Goal: Communication & Community: Answer question/provide support

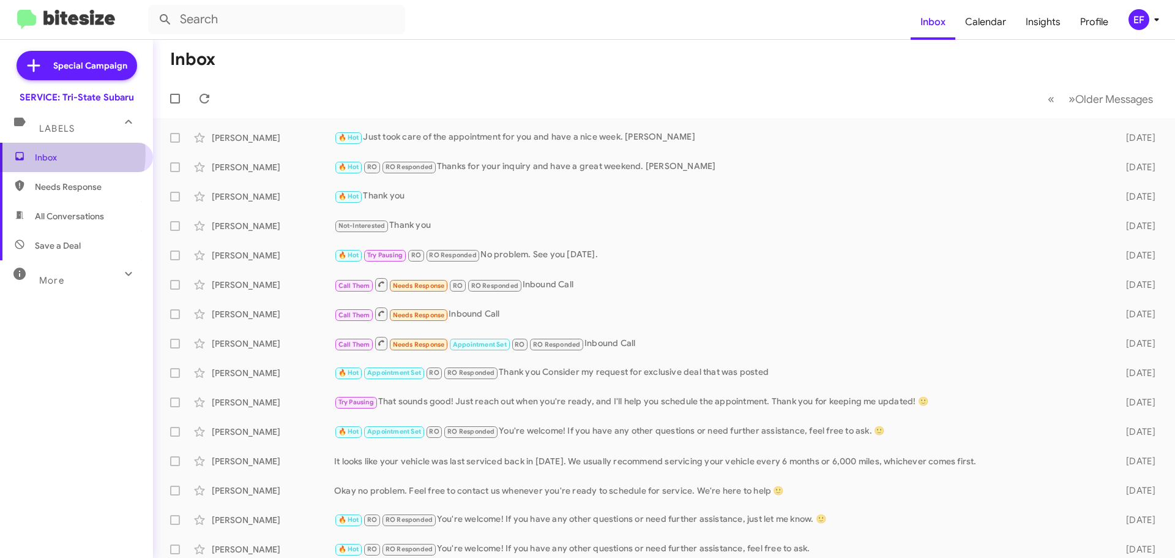
click at [51, 154] on span "Inbox" at bounding box center [87, 157] width 104 height 12
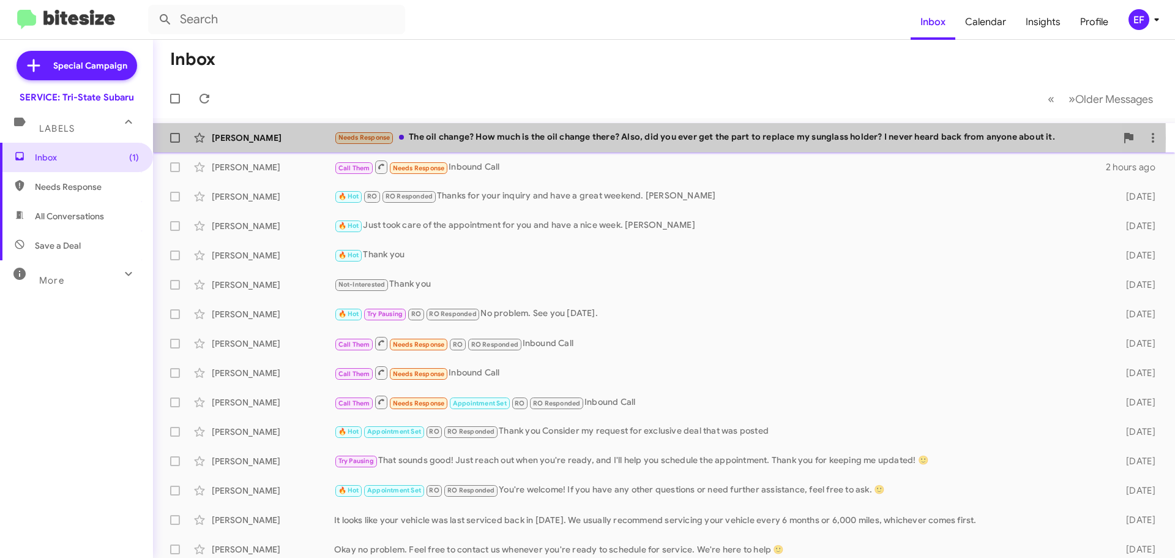
click at [444, 138] on div "Needs Response The oil change? How much is the oil change there? Also, did you …" at bounding box center [725, 137] width 782 height 14
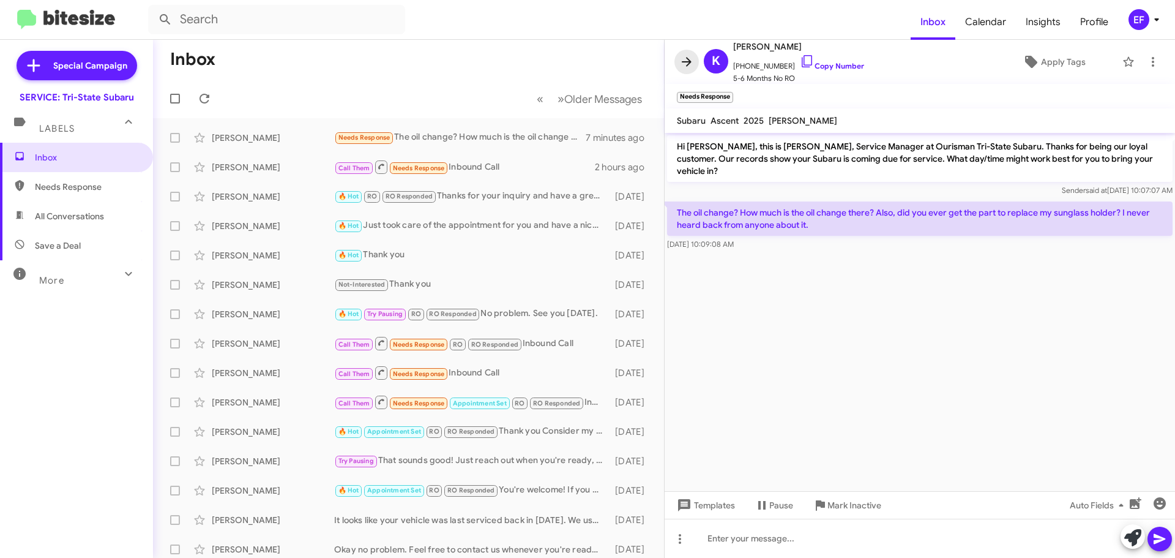
click at [688, 58] on icon at bounding box center [687, 61] width 10 height 9
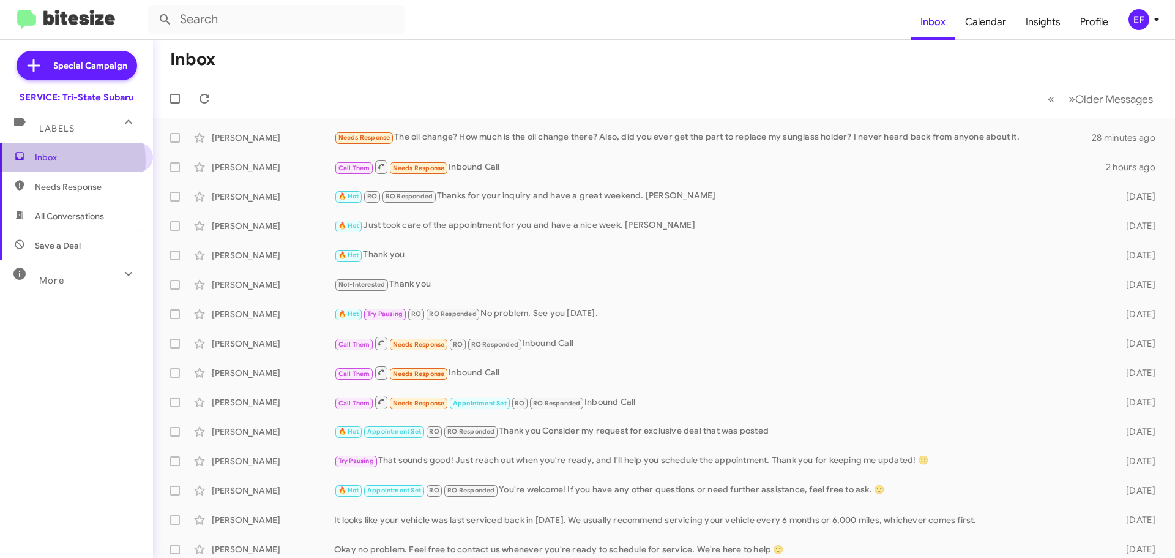
click at [57, 160] on span "Inbox" at bounding box center [87, 157] width 104 height 12
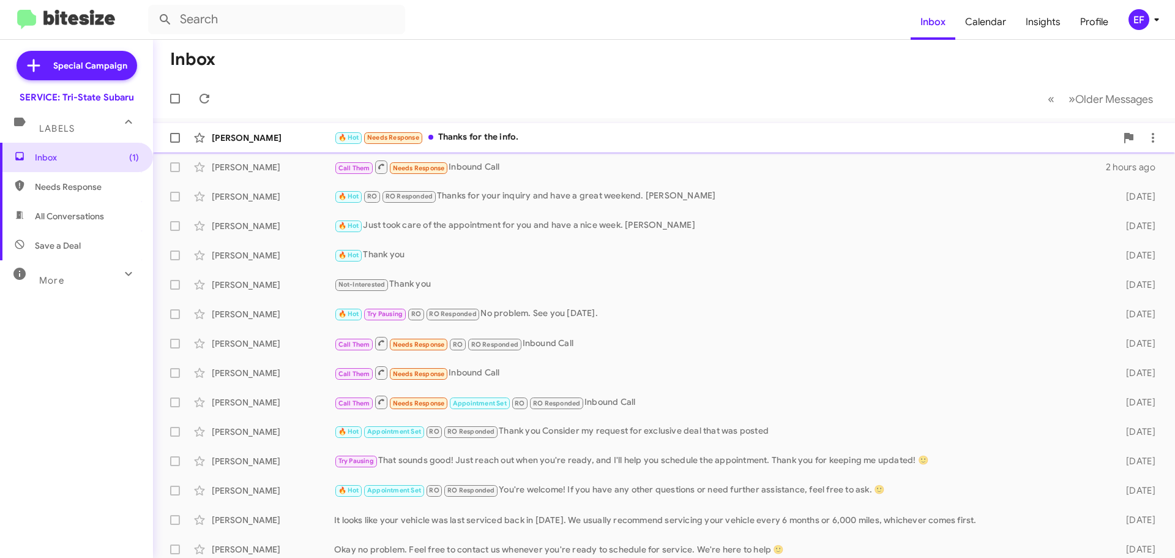
click at [238, 135] on div "[PERSON_NAME]" at bounding box center [273, 138] width 122 height 12
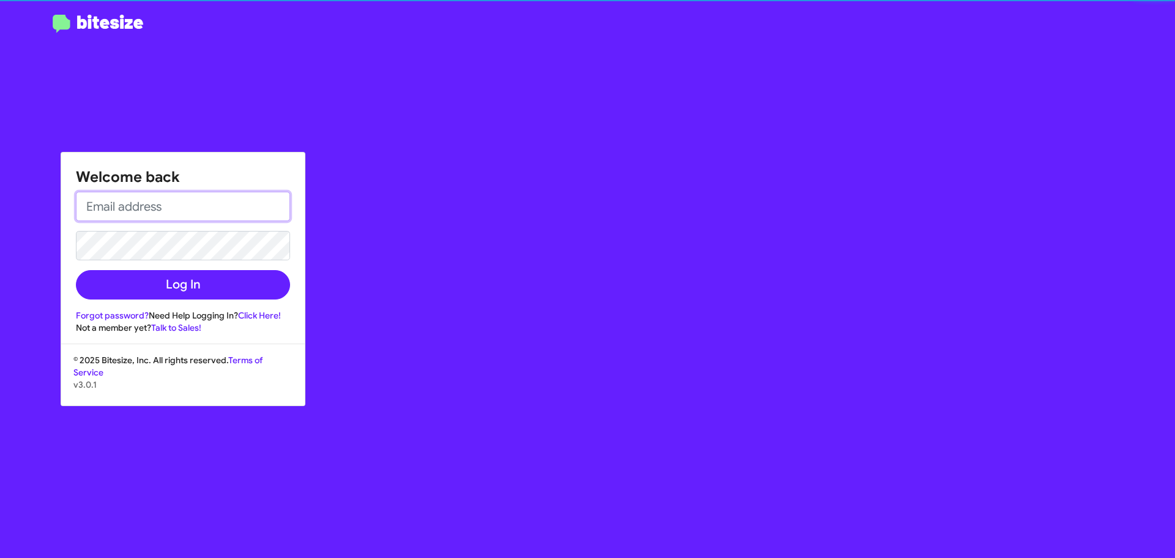
type input "[EMAIL_ADDRESS][DOMAIN_NAME]"
